Goal: Navigation & Orientation: Find specific page/section

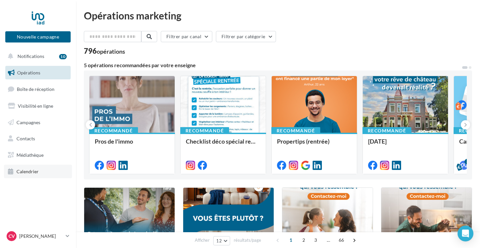
click at [30, 166] on link "Calendrier" at bounding box center [38, 172] width 68 height 14
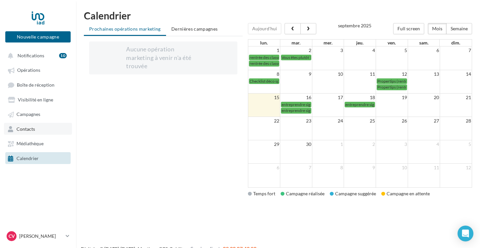
click at [32, 124] on link "Contacts" at bounding box center [38, 129] width 68 height 12
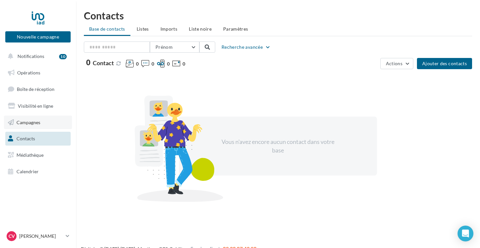
click at [33, 120] on span "Campagnes" at bounding box center [28, 122] width 24 height 6
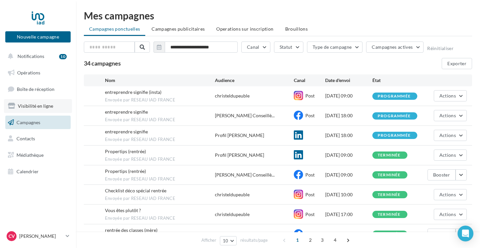
click at [39, 104] on span "Visibilité en ligne" at bounding box center [35, 106] width 35 height 6
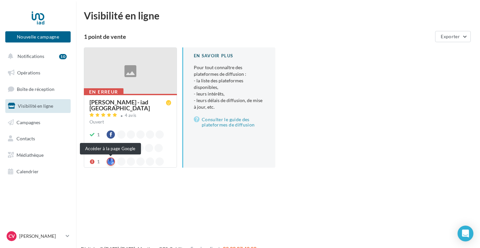
click at [110, 161] on div at bounding box center [111, 162] width 8 height 8
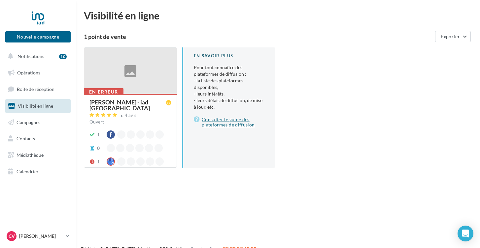
click at [234, 120] on link "Consulter le guide des plateformes de diffusion" at bounding box center [229, 122] width 71 height 13
